Goal: Task Accomplishment & Management: Use online tool/utility

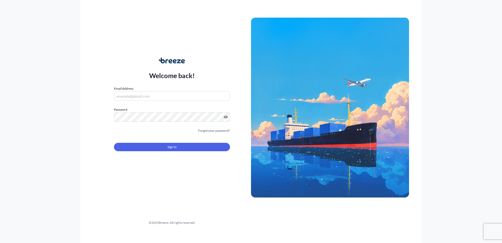
type input "[EMAIL_ADDRESS][DOMAIN_NAME]"
click at [102, 116] on div "Welcome back! Email Address [EMAIL_ADDRESS][DOMAIN_NAME] Password Must include:…" at bounding box center [172, 107] width 158 height 121
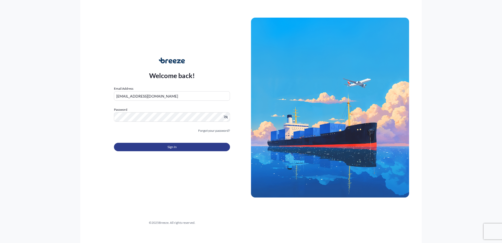
click at [165, 148] on button "Sign In" at bounding box center [172, 147] width 116 height 8
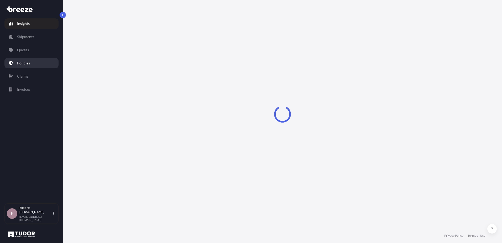
select select "2025"
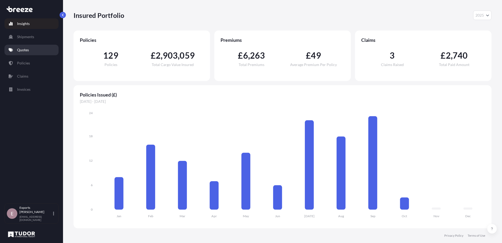
click at [26, 52] on p "Quotes" at bounding box center [23, 49] width 12 height 5
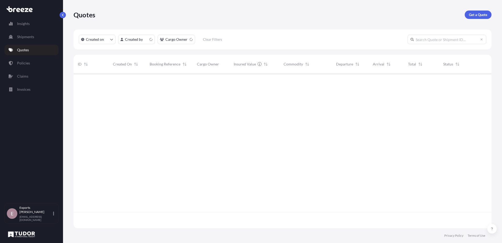
scroll to position [153, 414]
